Goal: Find specific page/section

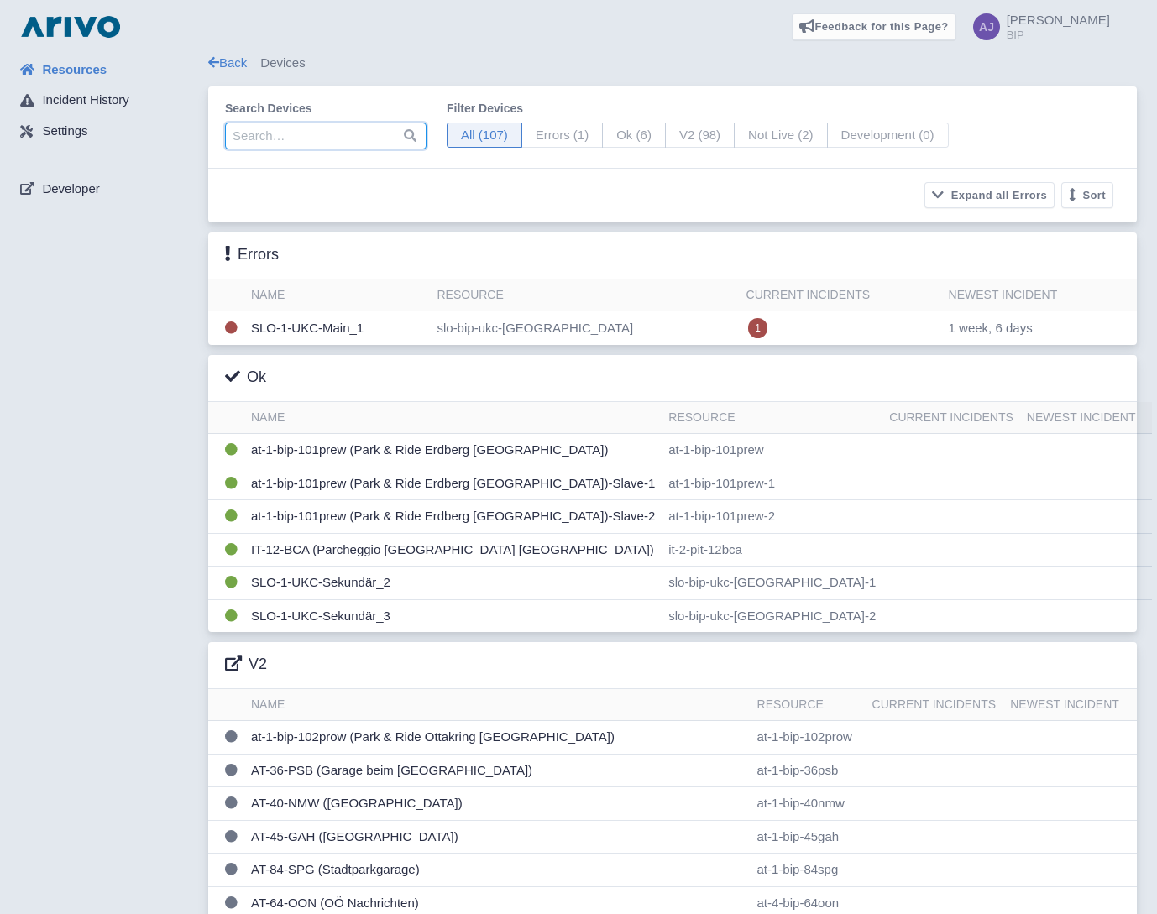
click at [281, 132] on input "search" at bounding box center [325, 136] width 201 height 27
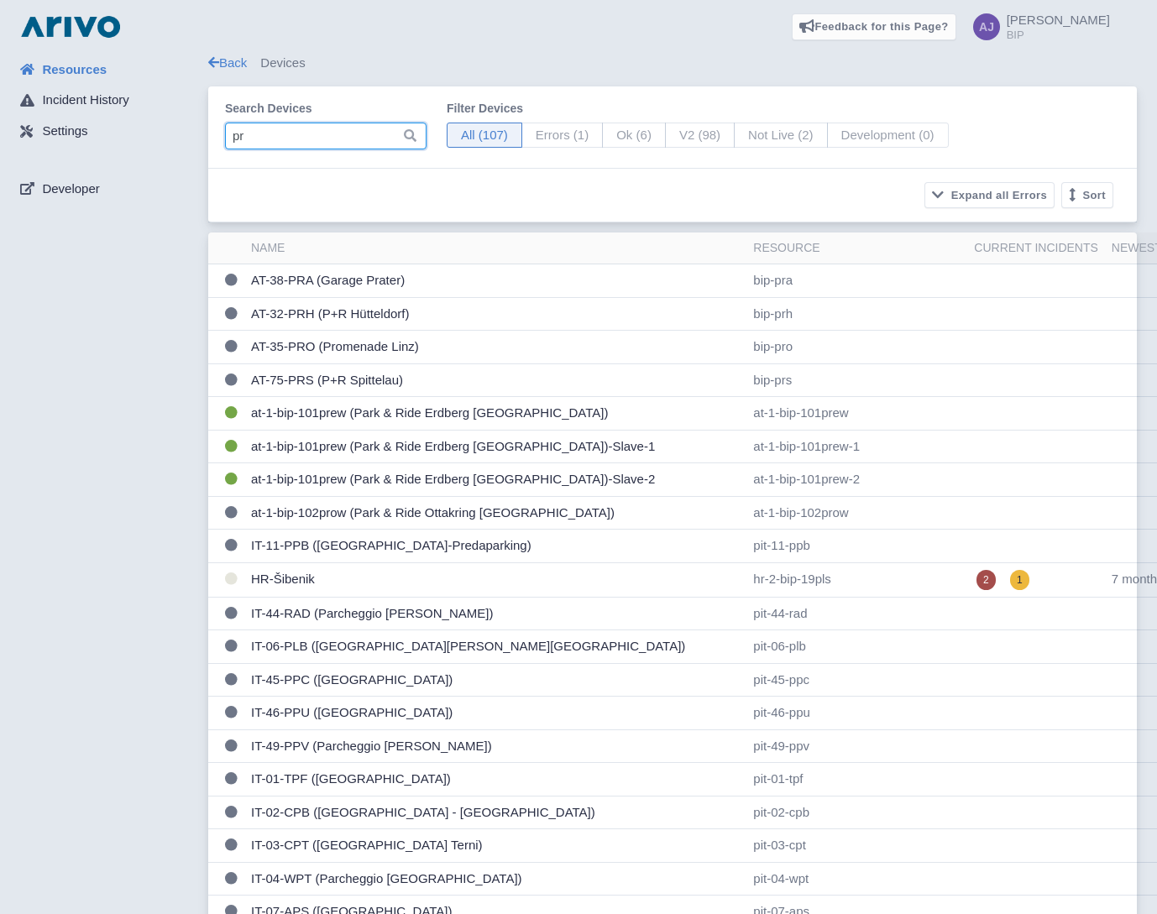
type input "pra"
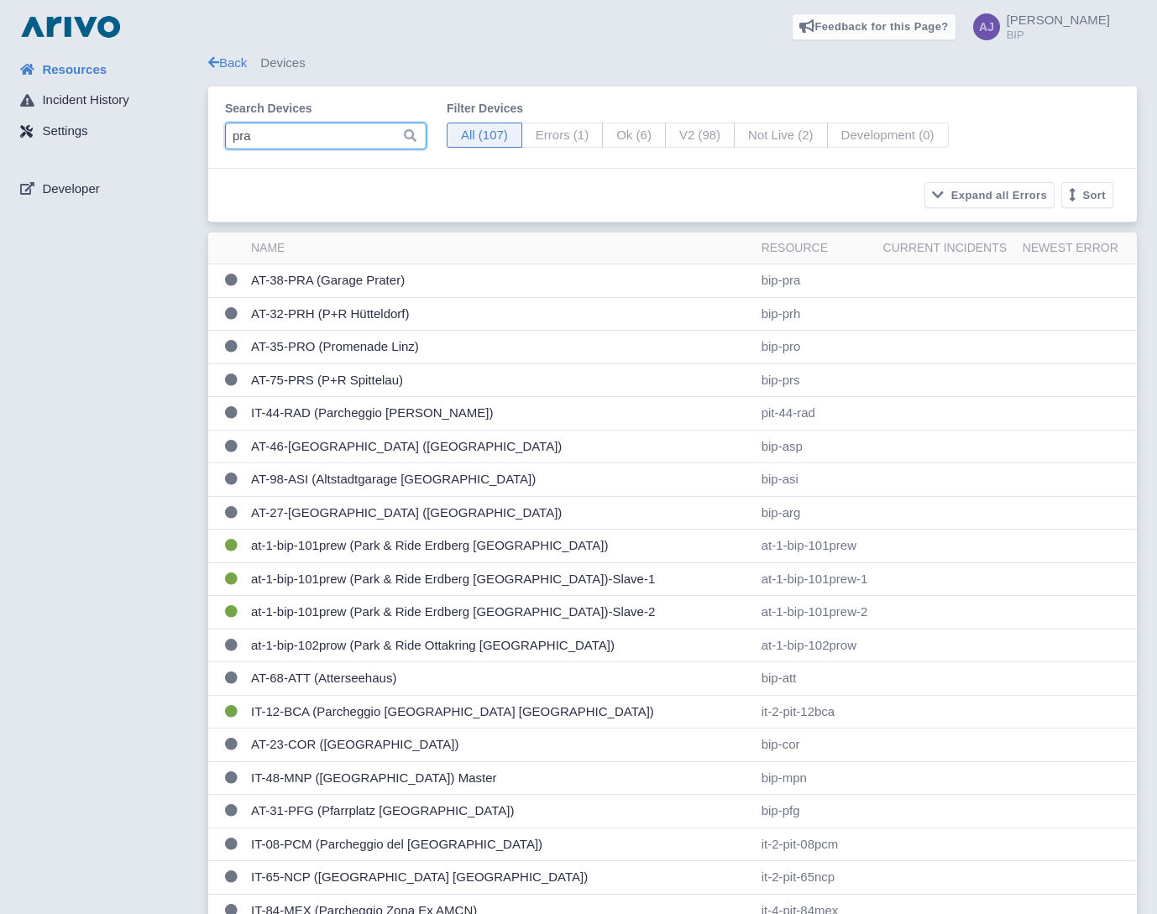
drag, startPoint x: 271, startPoint y: 132, endPoint x: 184, endPoint y: 125, distance: 87.5
click at [400, 135] on input "pra" at bounding box center [325, 136] width 201 height 27
click at [392, 132] on input "pra" at bounding box center [325, 136] width 201 height 27
click at [386, 136] on input "pra" at bounding box center [325, 136] width 201 height 27
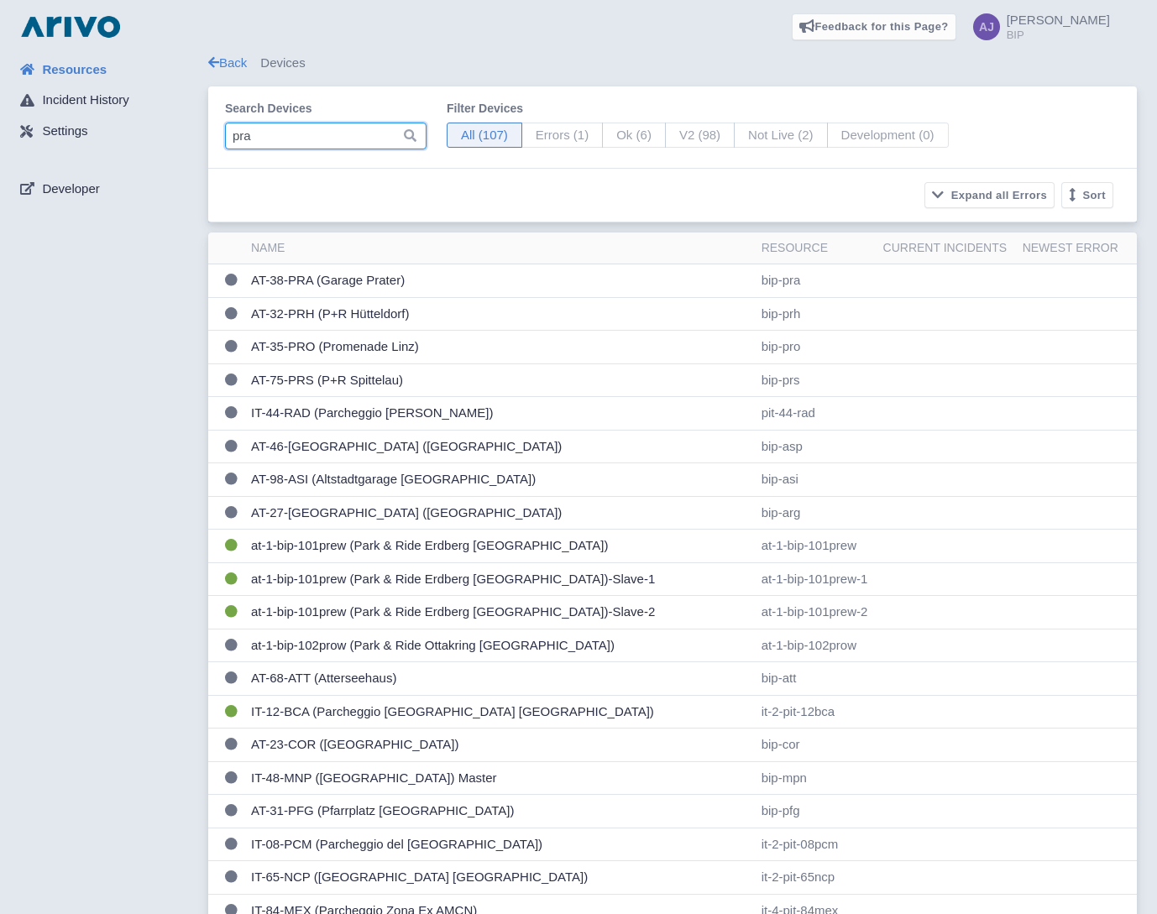
click at [401, 133] on input "pra" at bounding box center [325, 136] width 201 height 27
click at [370, 137] on input "pra" at bounding box center [325, 136] width 201 height 27
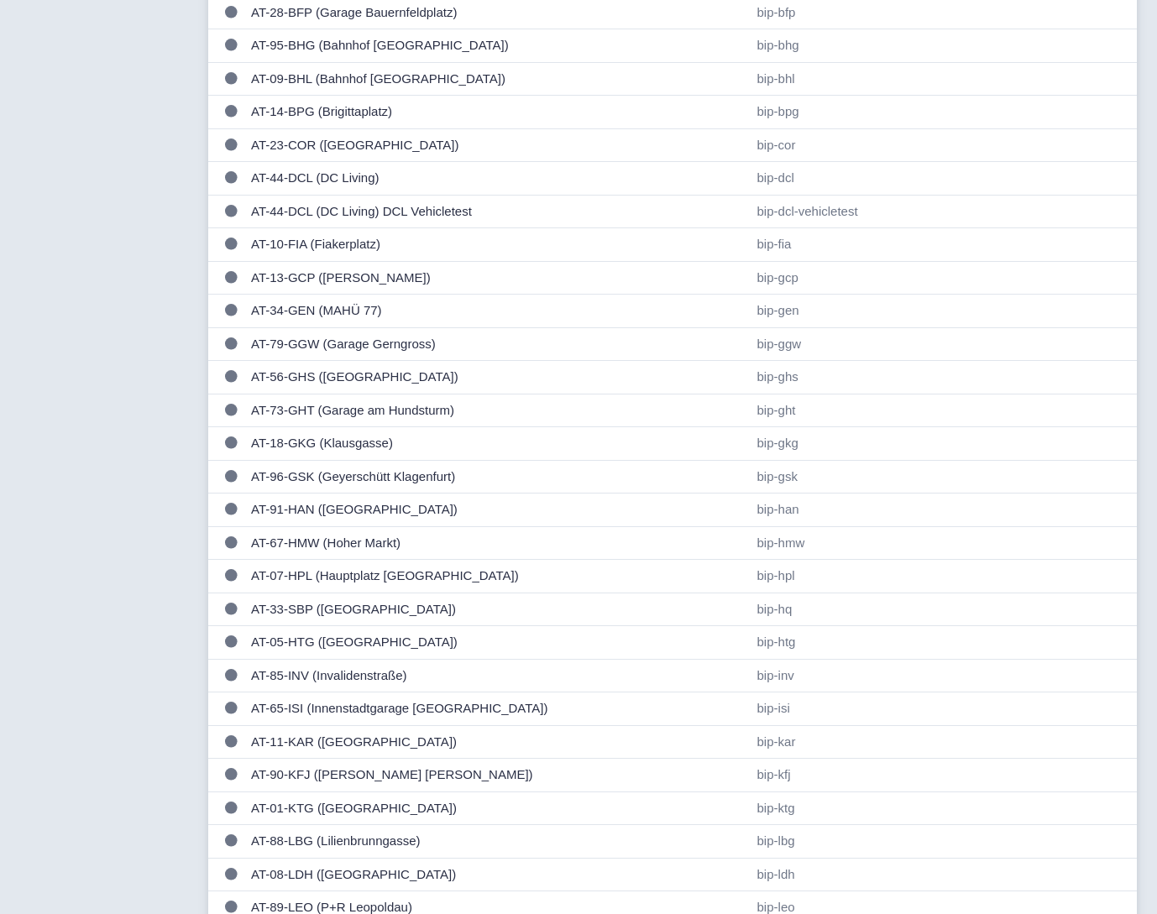
scroll to position [1595, 0]
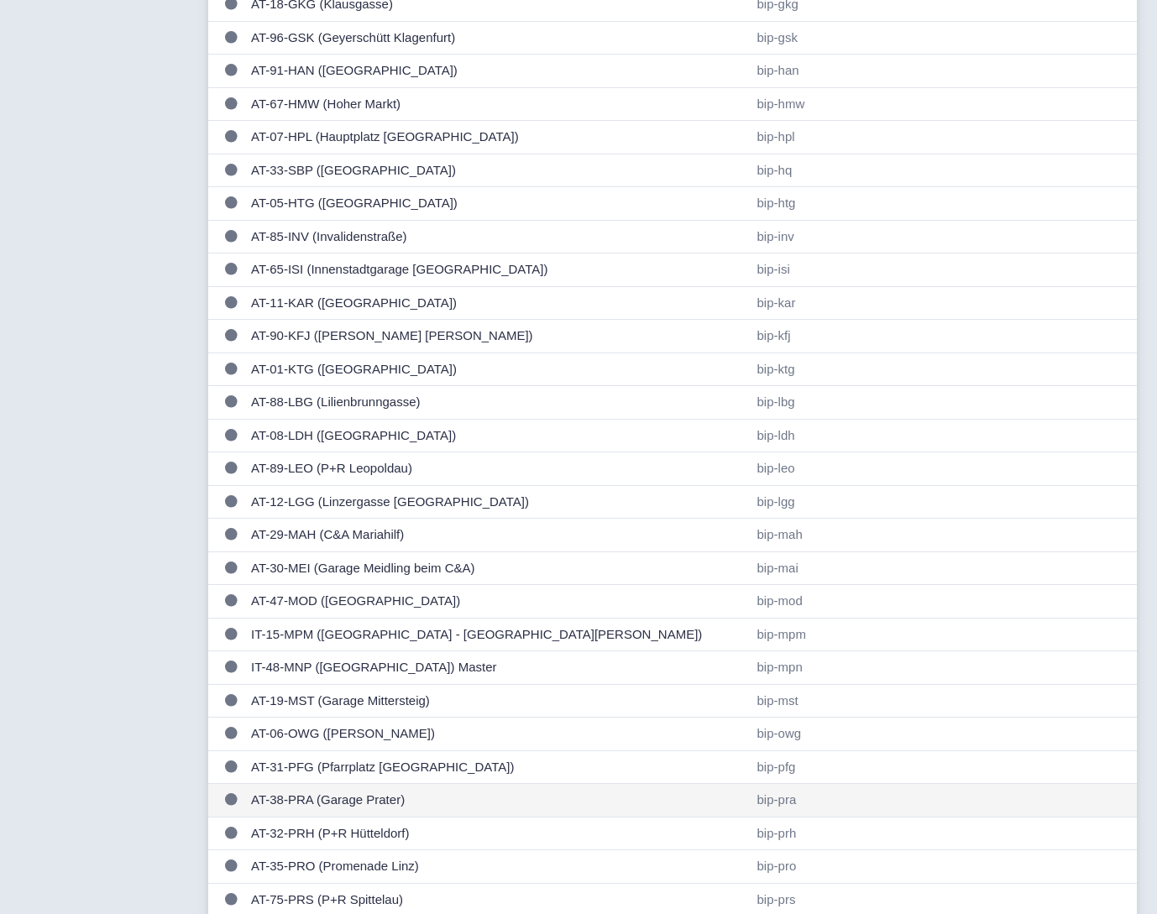
click at [358, 799] on td "AT-38-PRA (Garage Prater)" at bounding box center [497, 801] width 506 height 34
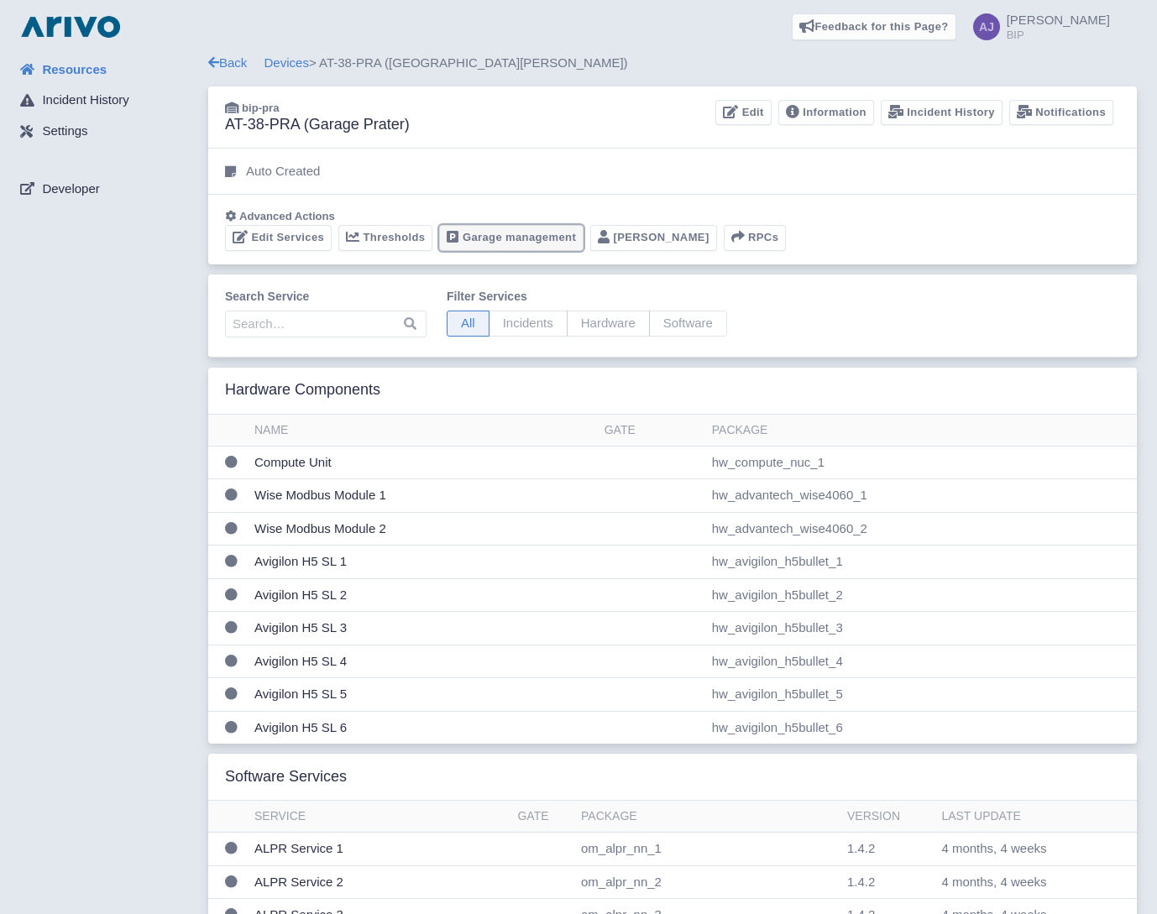
click at [536, 238] on link "Garage management" at bounding box center [511, 238] width 144 height 26
click at [294, 65] on link "Devices" at bounding box center [286, 62] width 44 height 14
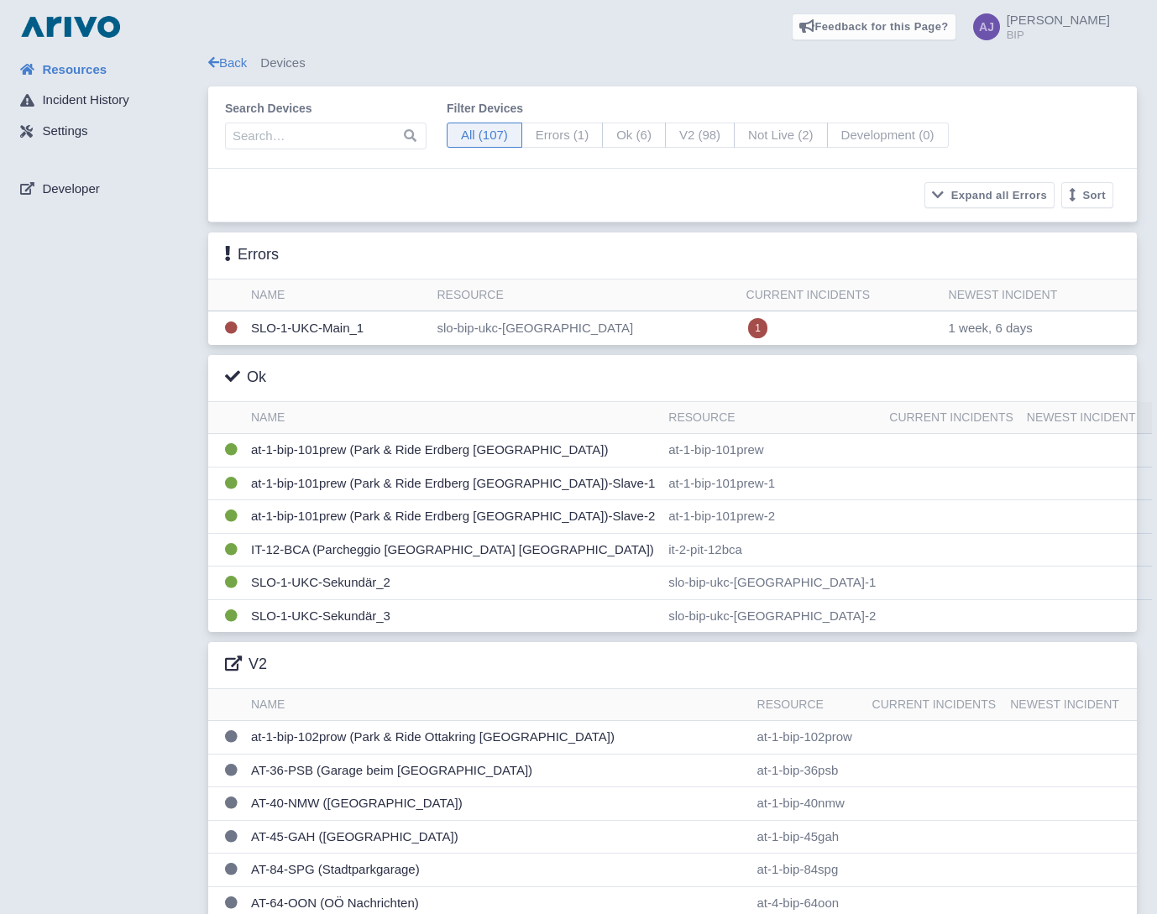
click at [438, 237] on div "Errors" at bounding box center [672, 255] width 928 height 47
